Goal: Task Accomplishment & Management: Use online tool/utility

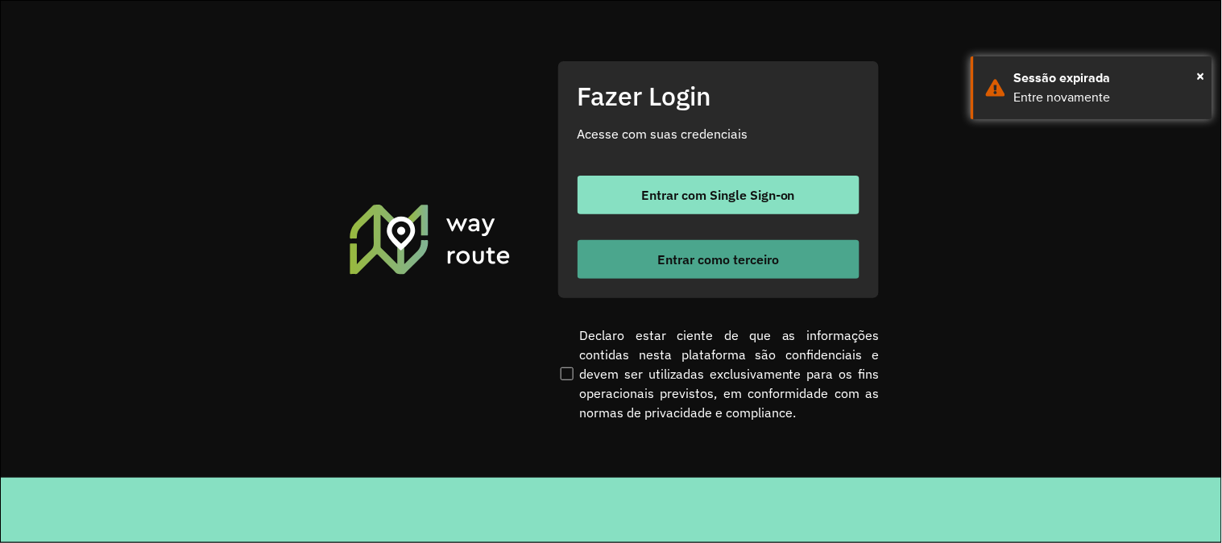
click at [621, 263] on button "Entrar como terceiro" at bounding box center [718, 259] width 282 height 39
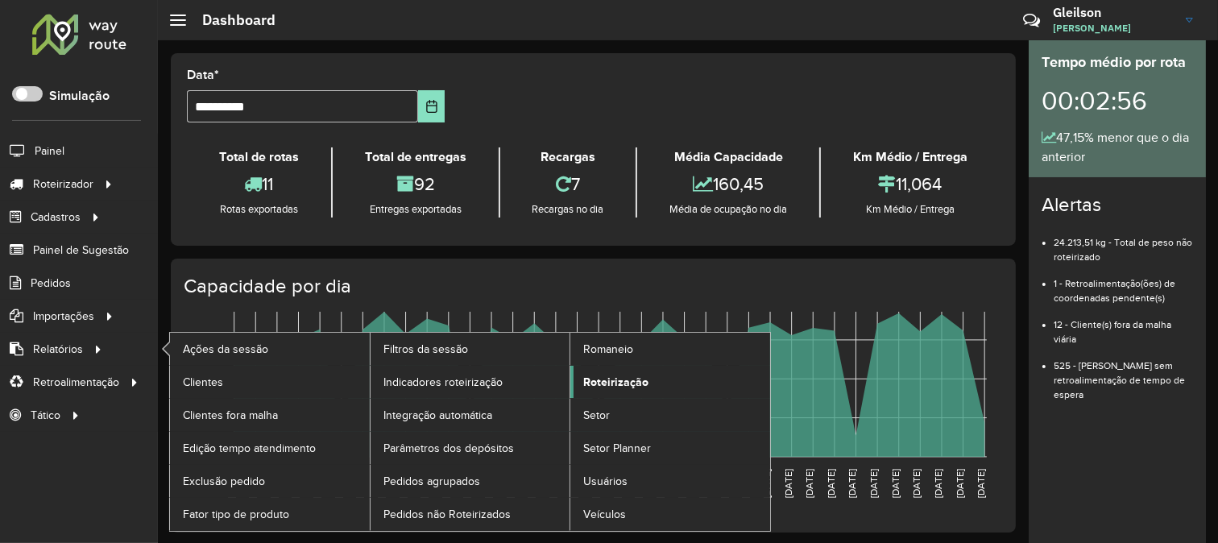
click at [599, 373] on link "Roteirização" at bounding box center [670, 382] width 200 height 32
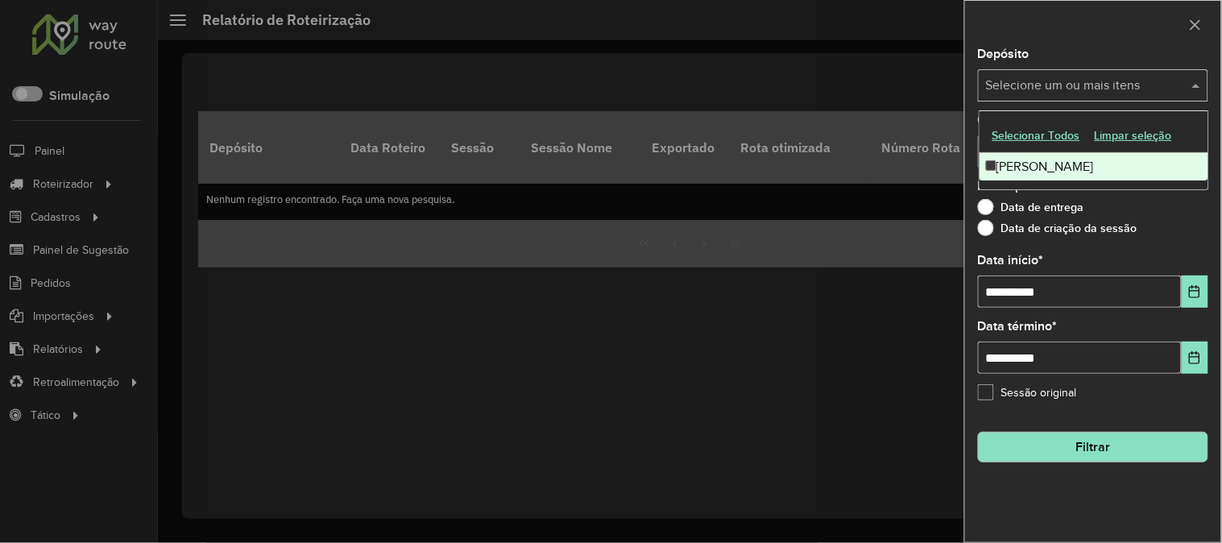
click at [1024, 86] on input "text" at bounding box center [1085, 86] width 206 height 19
click at [1015, 159] on div "[PERSON_NAME]" at bounding box center [1093, 166] width 229 height 27
drag, startPoint x: 1153, startPoint y: 221, endPoint x: 1147, endPoint y: 195, distance: 26.6
click at [1154, 218] on div "Data de entrega" at bounding box center [1093, 210] width 230 height 19
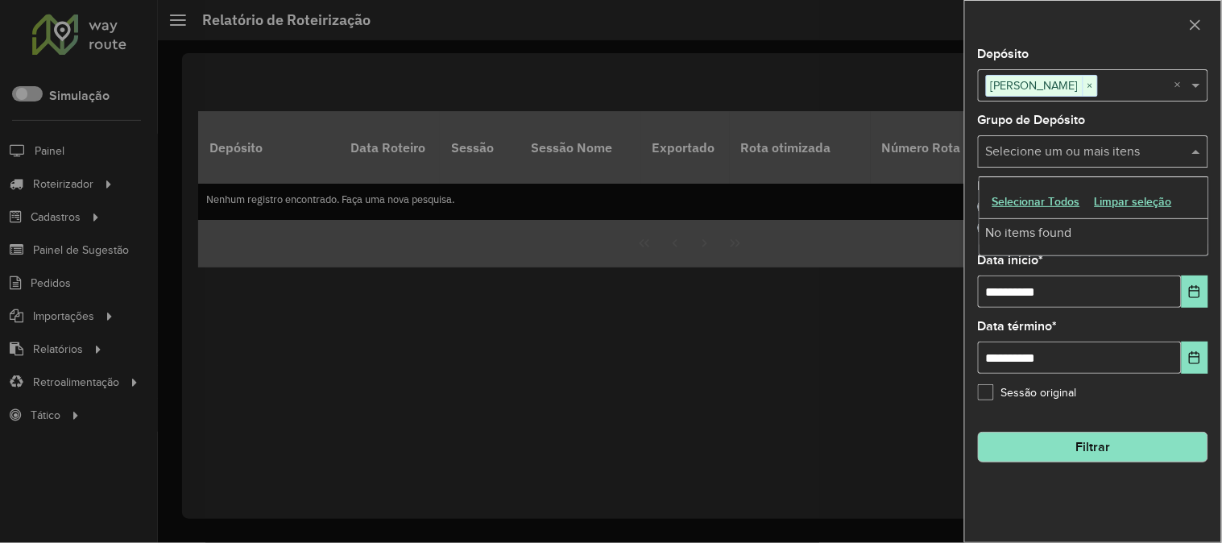
click at [1116, 157] on input "text" at bounding box center [1085, 152] width 206 height 19
click at [1137, 275] on div "**********" at bounding box center [1093, 281] width 230 height 53
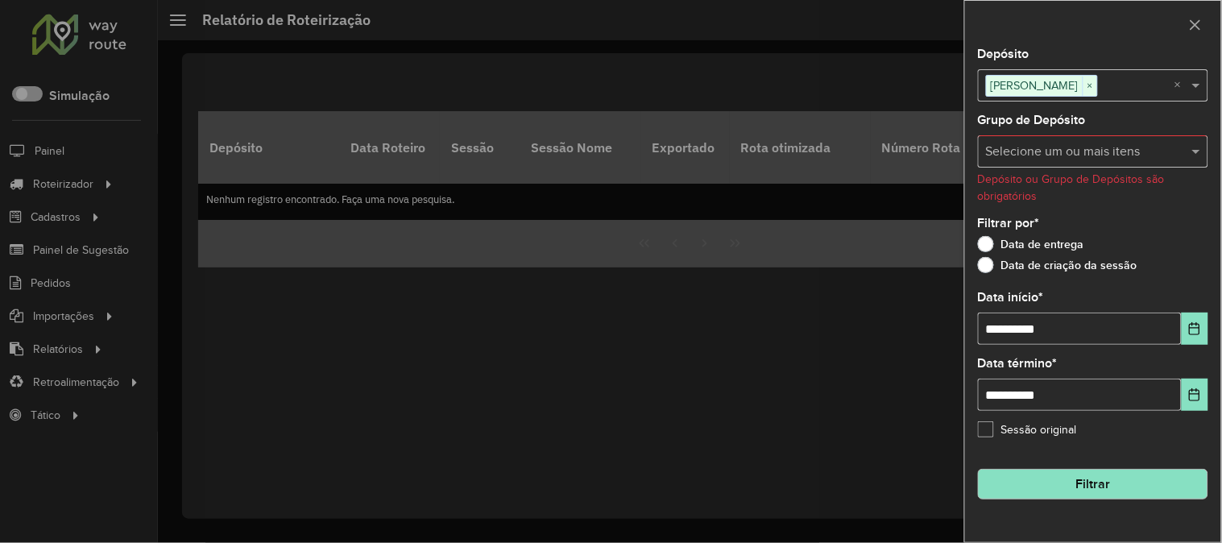
click at [1154, 146] on input "text" at bounding box center [1085, 152] width 206 height 19
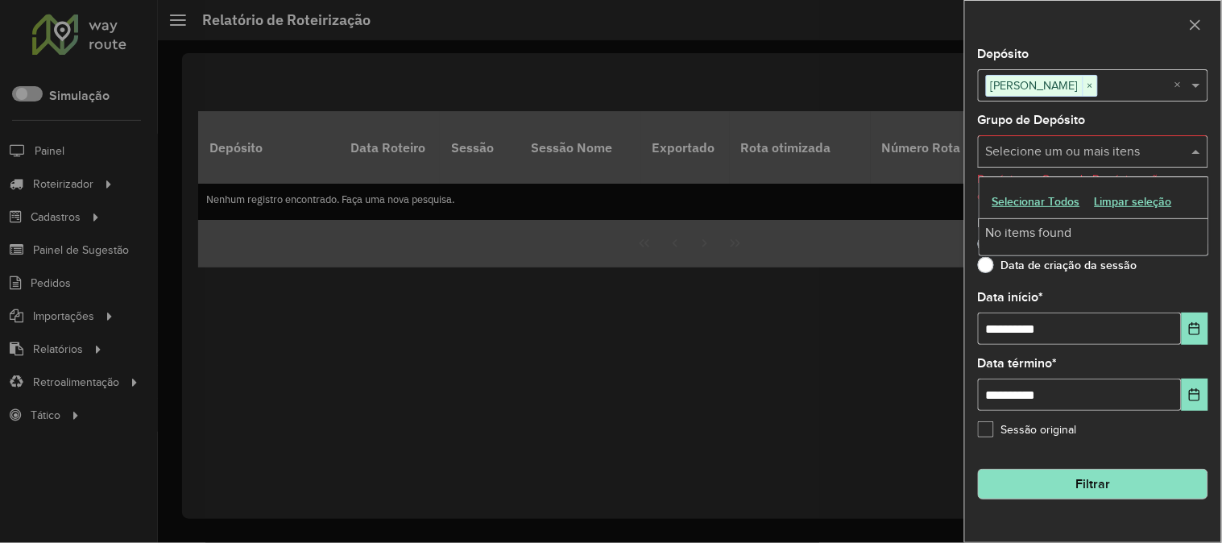
click at [1189, 301] on div "**********" at bounding box center [1093, 318] width 230 height 53
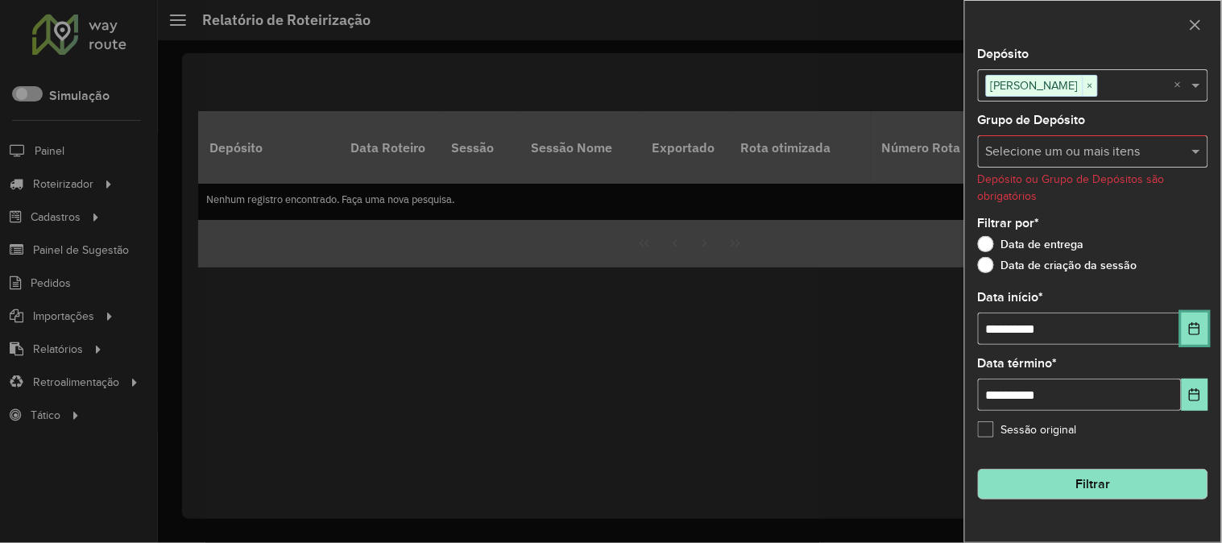
click at [1193, 325] on icon "Choose Date" at bounding box center [1195, 328] width 10 height 13
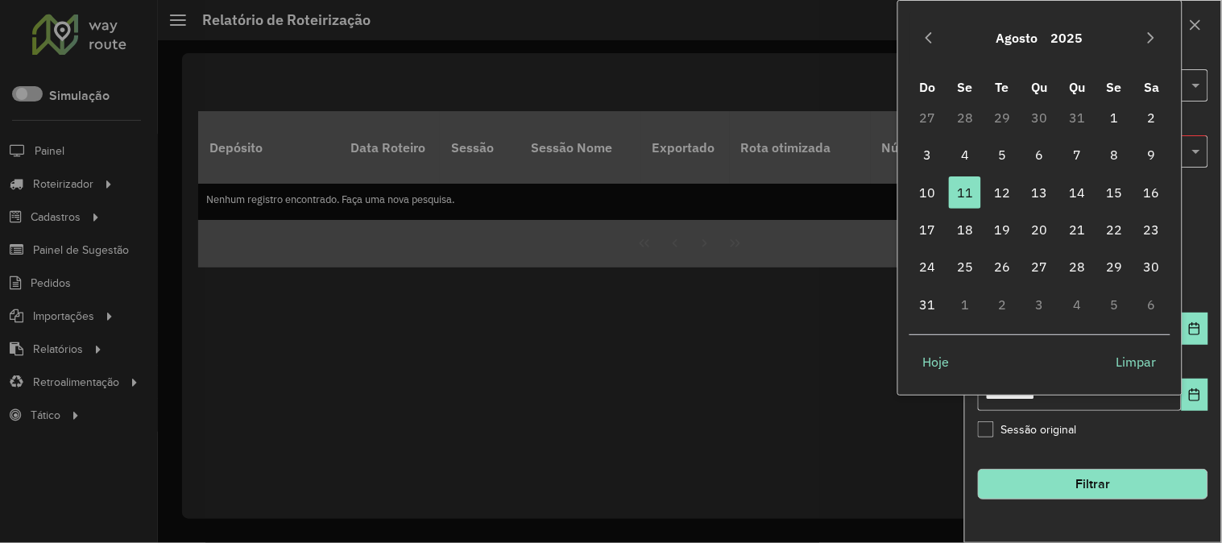
click at [1115, 472] on button "Filtrar" at bounding box center [1093, 484] width 230 height 31
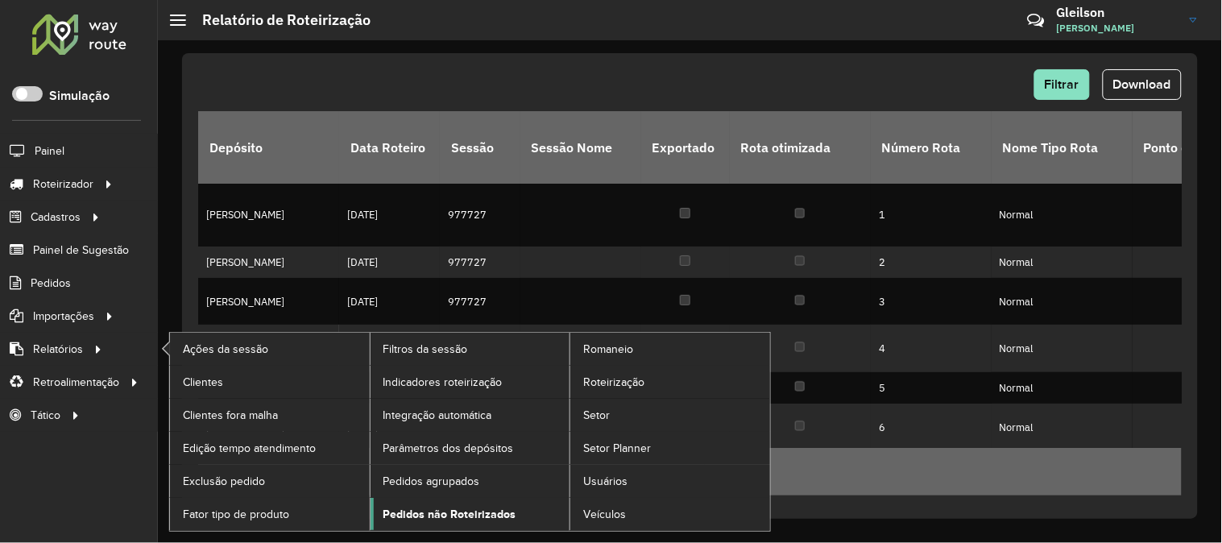
click at [414, 508] on span "Pedidos não Roteirizados" at bounding box center [449, 514] width 133 height 17
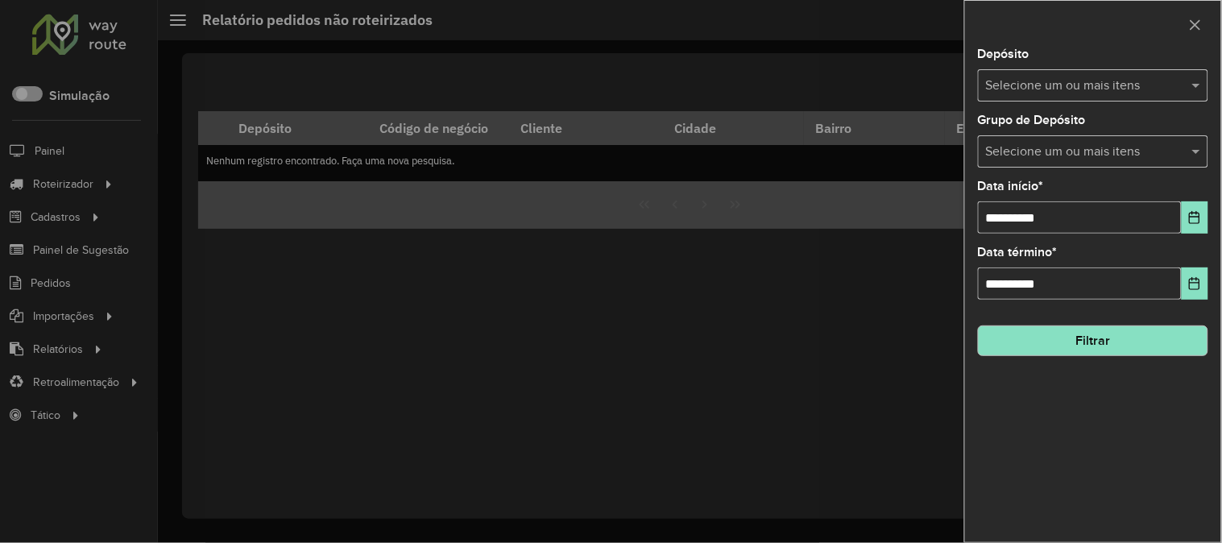
click at [1033, 85] on input "text" at bounding box center [1085, 86] width 206 height 19
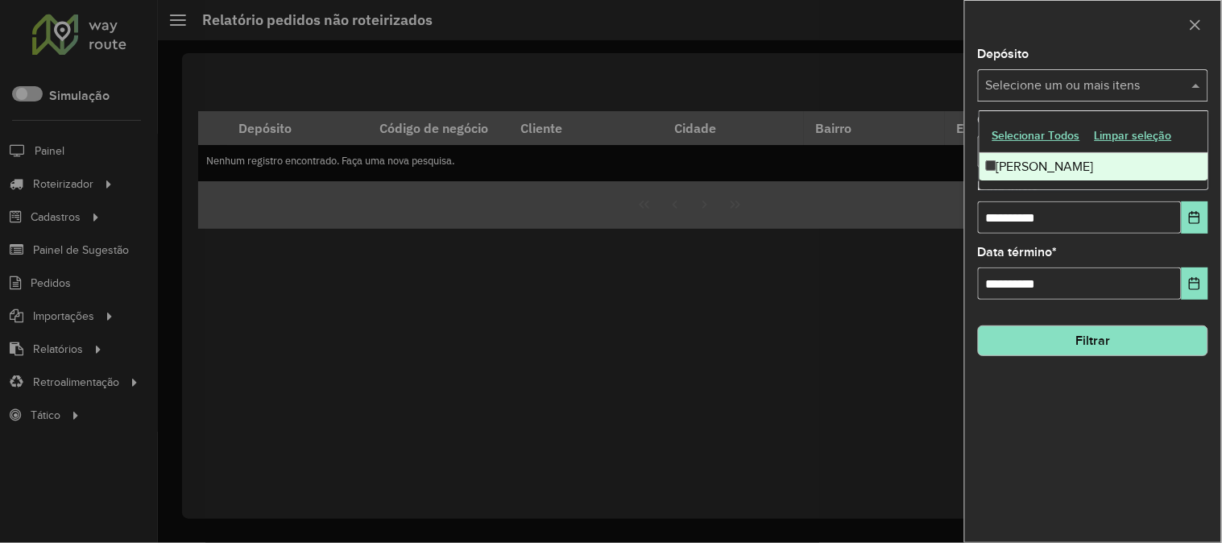
click at [1016, 161] on div "[PERSON_NAME]" at bounding box center [1093, 166] width 229 height 27
click at [1041, 344] on button "Filtrar" at bounding box center [1093, 340] width 230 height 31
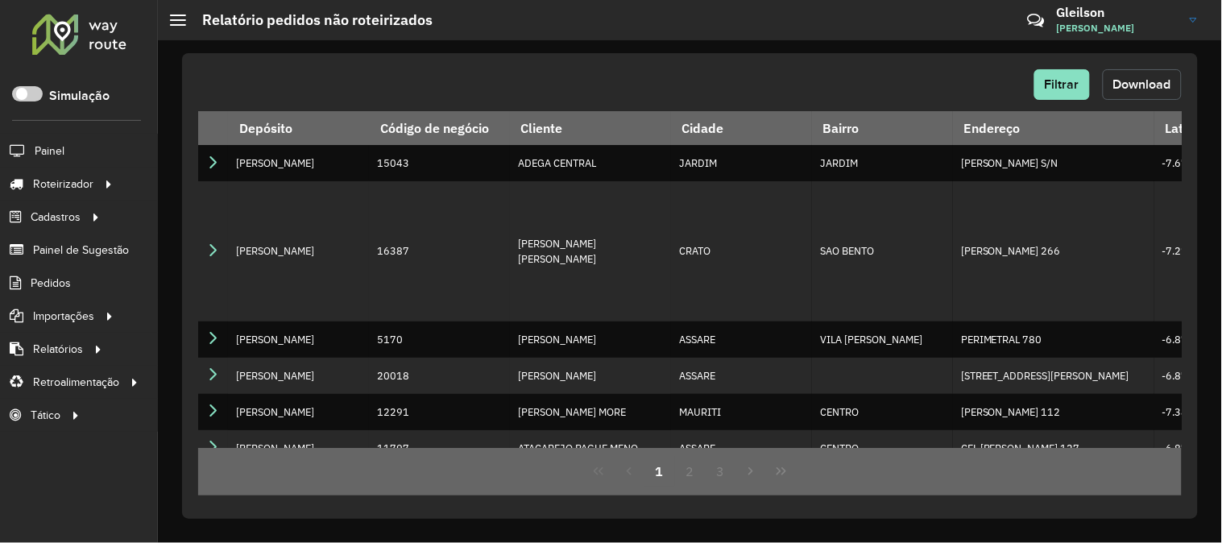
click at [1152, 75] on button "Download" at bounding box center [1142, 84] width 79 height 31
